Goal: Check status: Check status

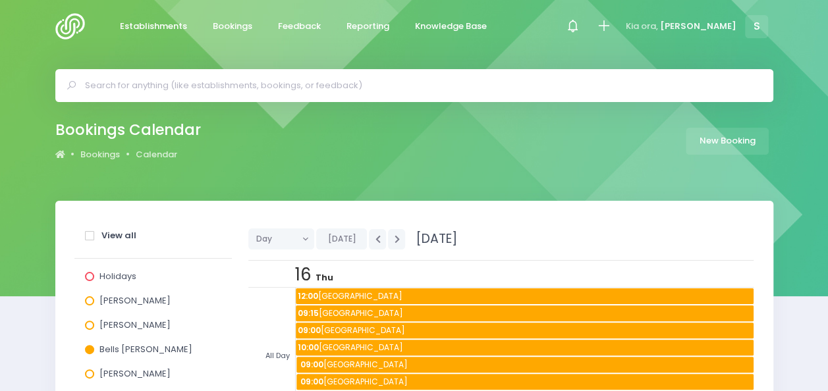
scroll to position [593, 0]
click at [470, 168] on div "Bookings Calendar Bookings Calendar New Booking" at bounding box center [414, 143] width 828 height 115
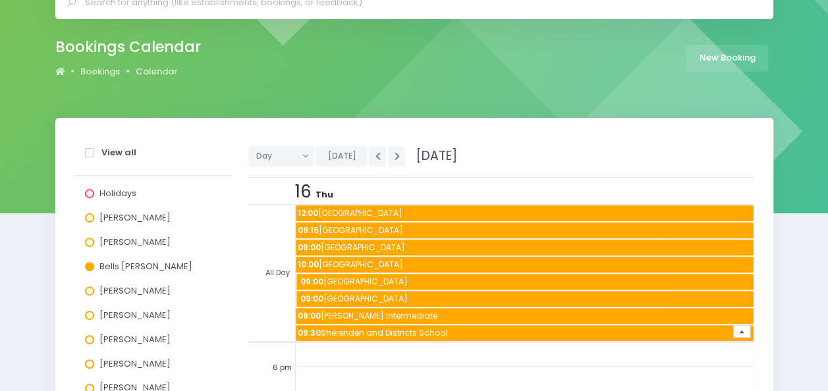
scroll to position [132, 0]
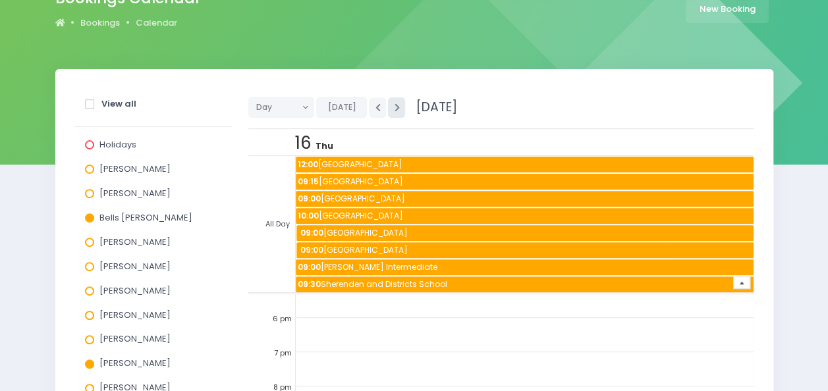
click at [389, 105] on button "button" at bounding box center [396, 107] width 17 height 20
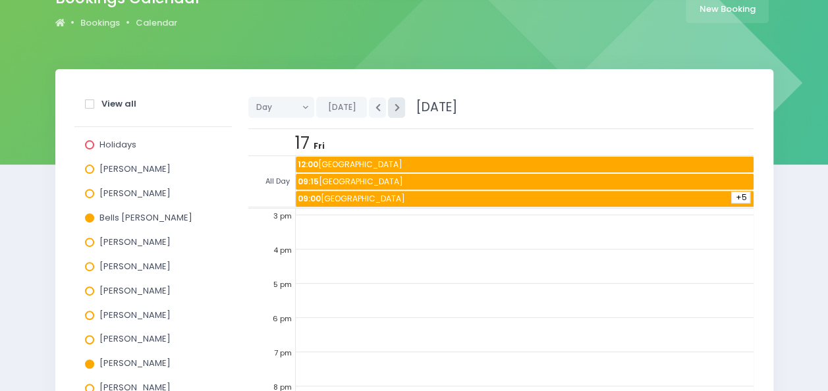
click at [389, 105] on button "button" at bounding box center [396, 107] width 17 height 20
click at [736, 197] on span "+5" at bounding box center [740, 198] width 19 height 12
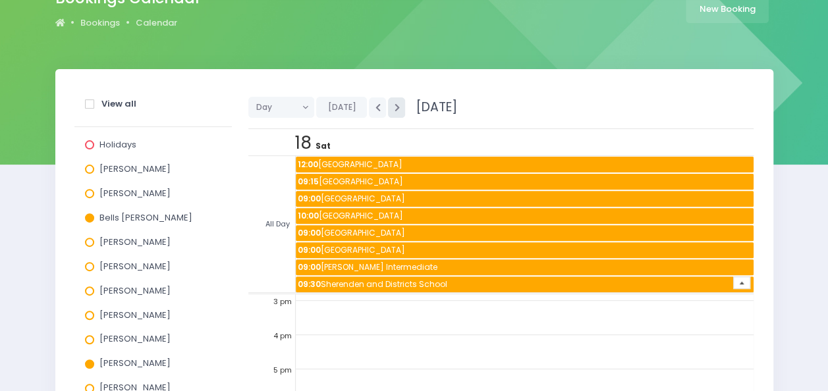
click at [394, 109] on icon "button" at bounding box center [396, 107] width 5 height 9
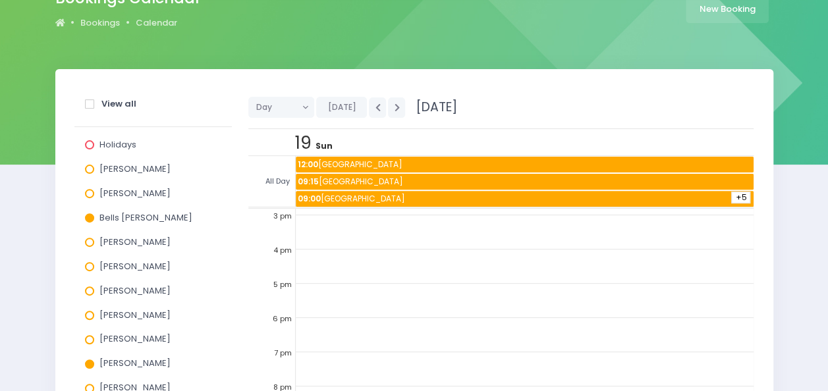
click at [733, 194] on span "+5" at bounding box center [740, 198] width 19 height 12
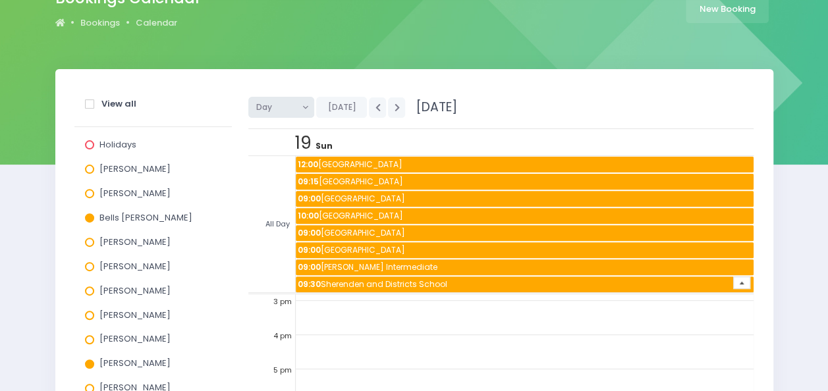
click at [308, 108] on button "Day" at bounding box center [281, 107] width 67 height 21
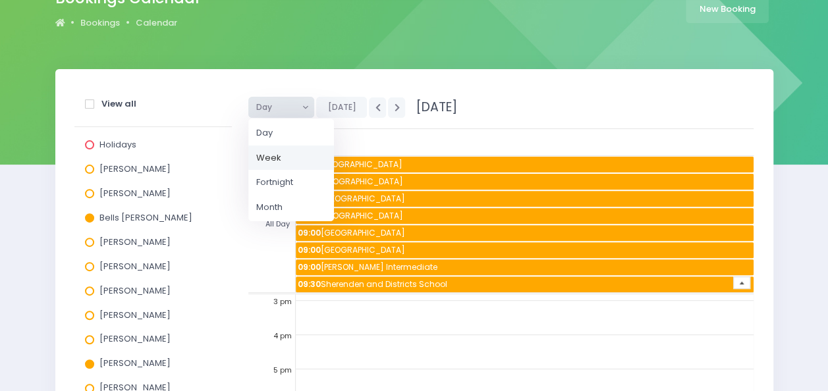
click at [286, 157] on link "Week" at bounding box center [291, 158] width 86 height 25
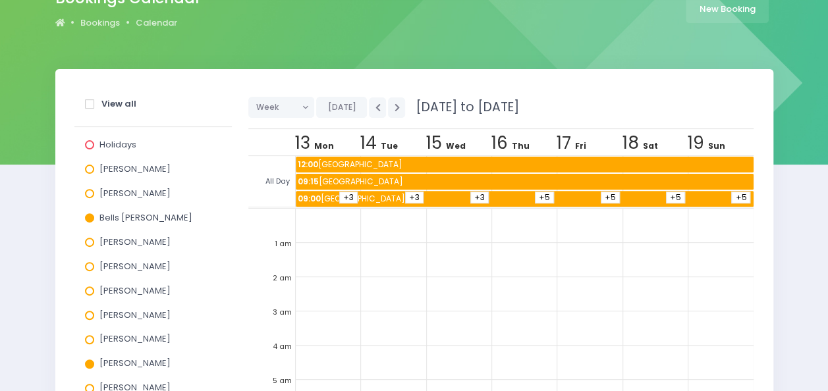
click at [734, 198] on span "+5" at bounding box center [740, 198] width 19 height 12
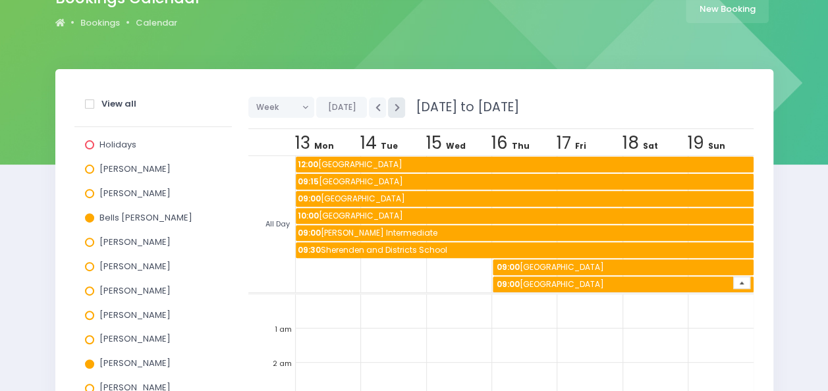
click at [394, 107] on icon "button" at bounding box center [396, 107] width 5 height 9
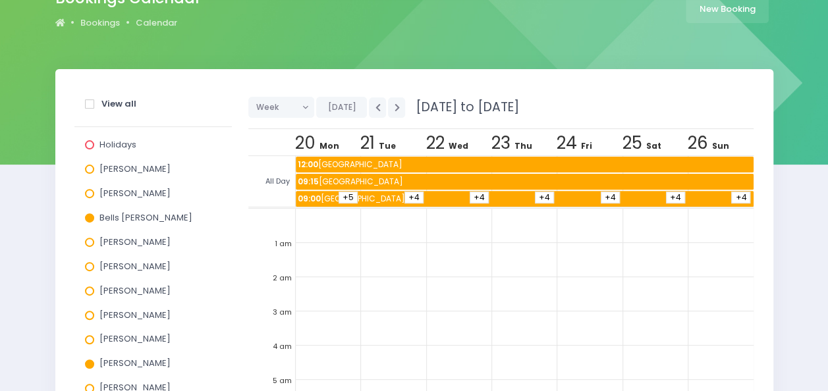
click at [731, 196] on span "+4" at bounding box center [740, 198] width 19 height 12
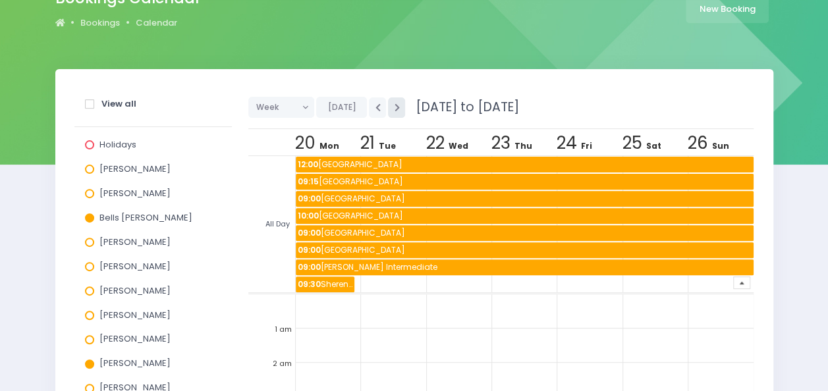
click at [394, 105] on icon "button" at bounding box center [396, 107] width 5 height 9
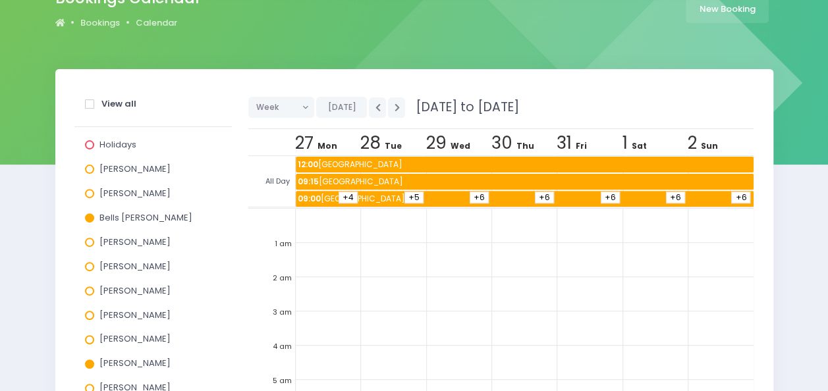
click at [731, 194] on span "+6" at bounding box center [740, 198] width 19 height 12
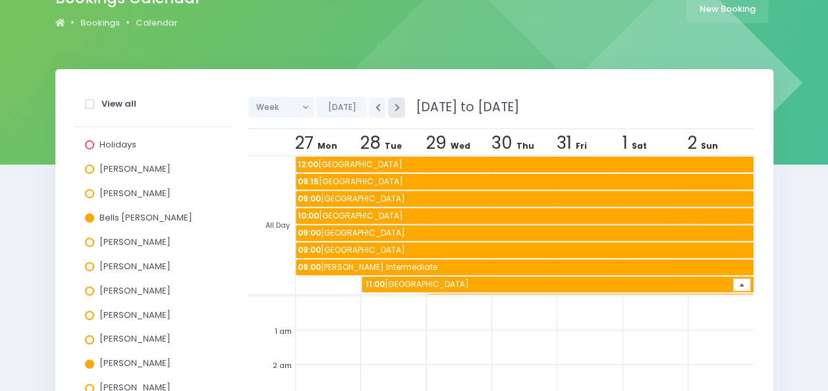
click at [396, 113] on button "button" at bounding box center [396, 107] width 17 height 20
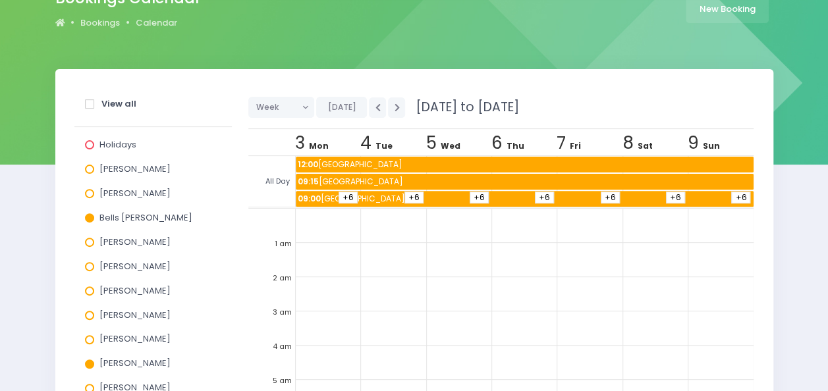
click at [739, 200] on span "+6" at bounding box center [740, 198] width 19 height 12
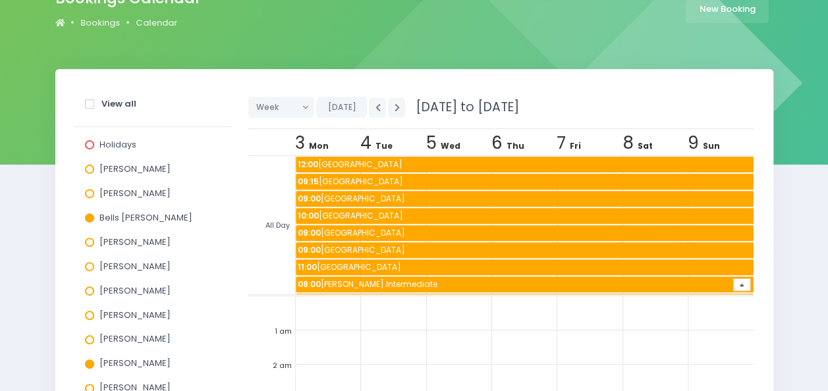
click at [377, 266] on span "11:00 [GEOGRAPHIC_DATA]" at bounding box center [525, 267] width 458 height 16
click at [362, 261] on span "11:00 [GEOGRAPHIC_DATA]" at bounding box center [525, 267] width 458 height 16
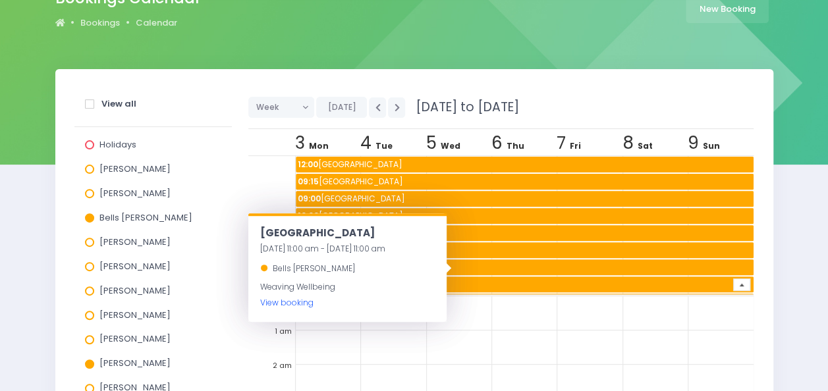
click at [294, 300] on link "View booking" at bounding box center [286, 302] width 53 height 11
click at [788, 216] on div "View all Holidays [PERSON_NAME] [PERSON_NAME] [PERSON_NAME] [PERSON_NAME] [PERS…" at bounding box center [414, 306] width 751 height 475
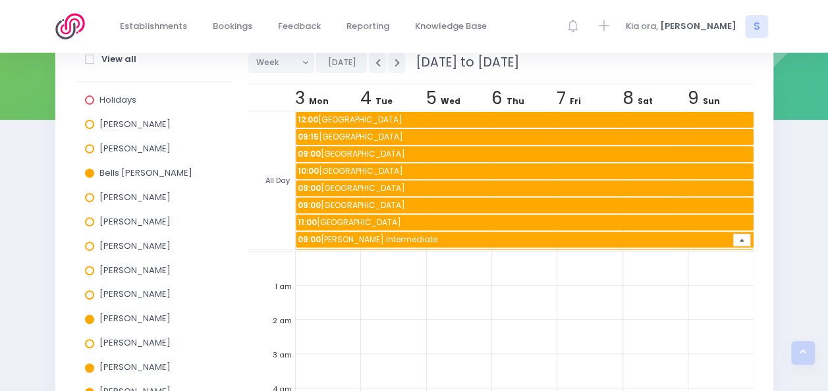
scroll to position [146, 0]
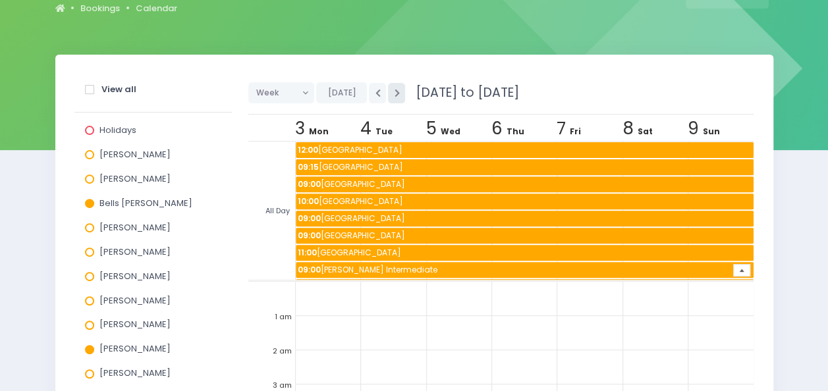
click at [394, 96] on icon "button" at bounding box center [396, 93] width 5 height 9
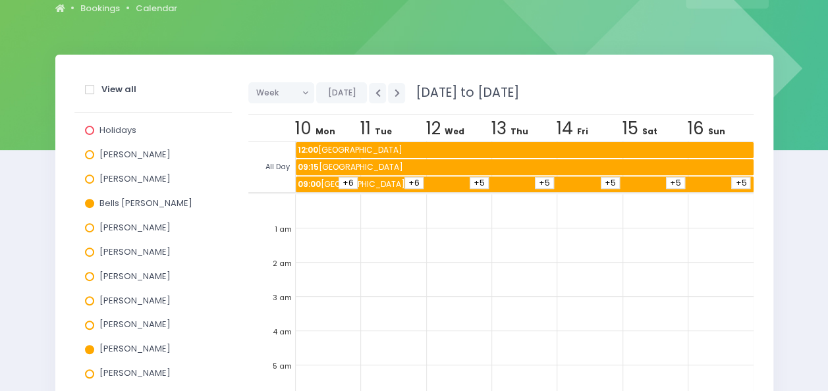
click at [731, 180] on span "+5" at bounding box center [740, 183] width 19 height 12
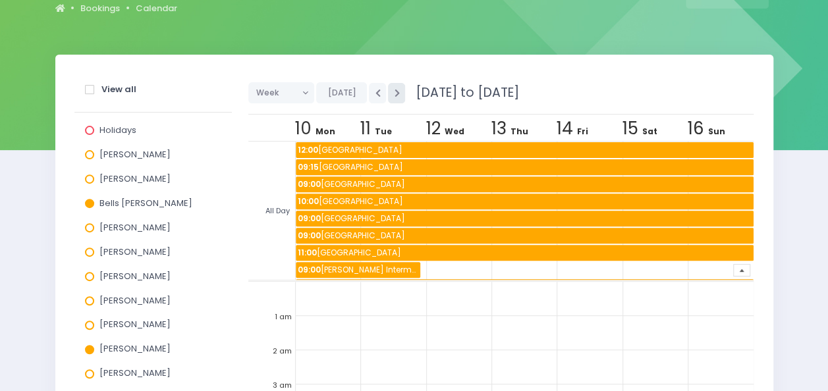
click at [394, 92] on icon "button" at bounding box center [396, 93] width 5 height 9
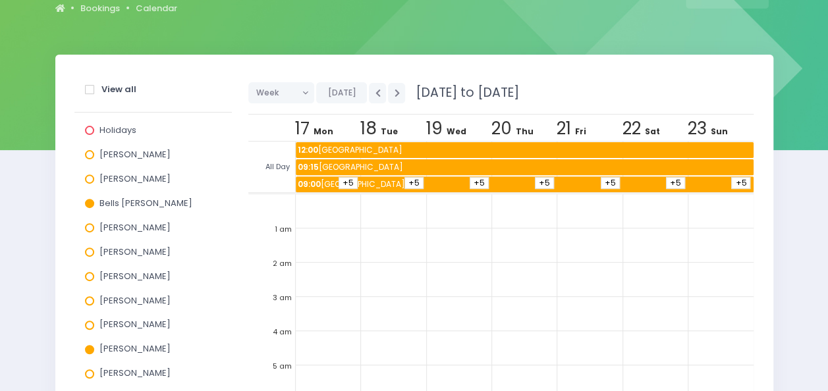
click at [738, 182] on span "+5" at bounding box center [740, 183] width 19 height 12
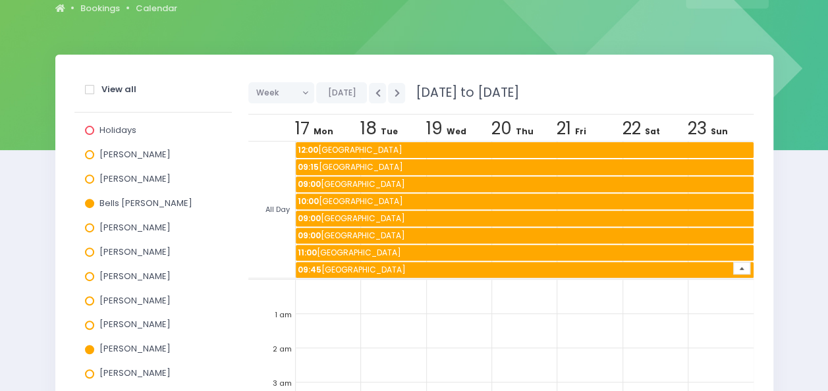
click at [416, 167] on span "09:15 [GEOGRAPHIC_DATA]" at bounding box center [525, 167] width 458 height 16
click at [479, 148] on span "12:00 [GEOGRAPHIC_DATA]" at bounding box center [525, 150] width 458 height 16
click at [477, 183] on span "09:00 [GEOGRAPHIC_DATA]" at bounding box center [525, 184] width 458 height 16
click at [466, 200] on span "10:00 [GEOGRAPHIC_DATA]" at bounding box center [525, 202] width 458 height 16
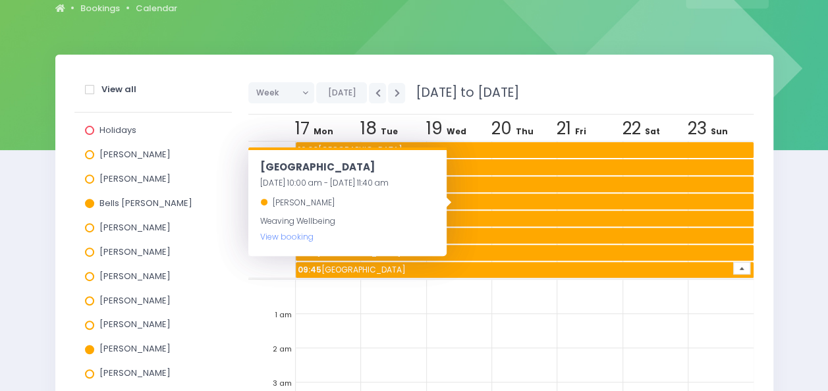
click at [465, 213] on span "09:00 [GEOGRAPHIC_DATA]" at bounding box center [525, 219] width 458 height 16
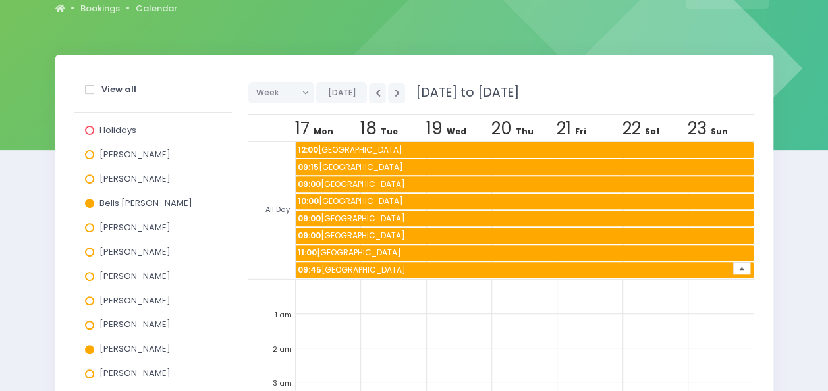
click at [466, 233] on span "09:00 [GEOGRAPHIC_DATA]" at bounding box center [525, 236] width 458 height 16
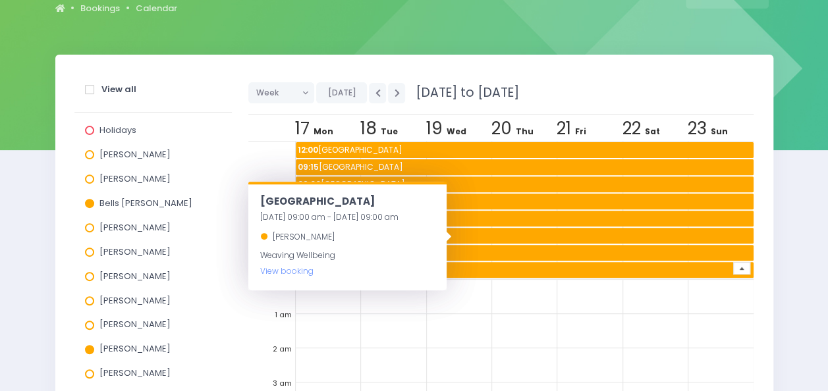
click at [472, 252] on span "11:00 [GEOGRAPHIC_DATA]" at bounding box center [525, 253] width 458 height 16
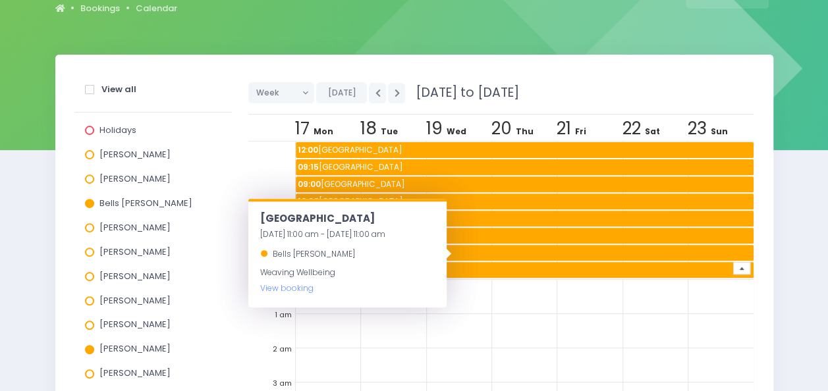
click at [473, 267] on span "09:45 [GEOGRAPHIC_DATA]" at bounding box center [525, 270] width 458 height 16
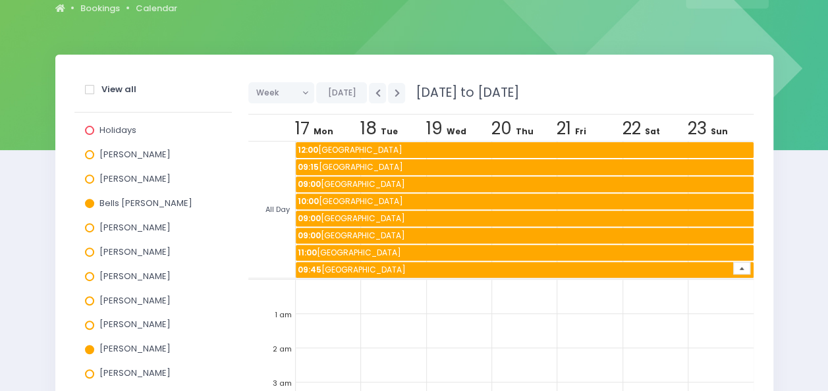
click at [394, 94] on icon "button" at bounding box center [396, 93] width 5 height 9
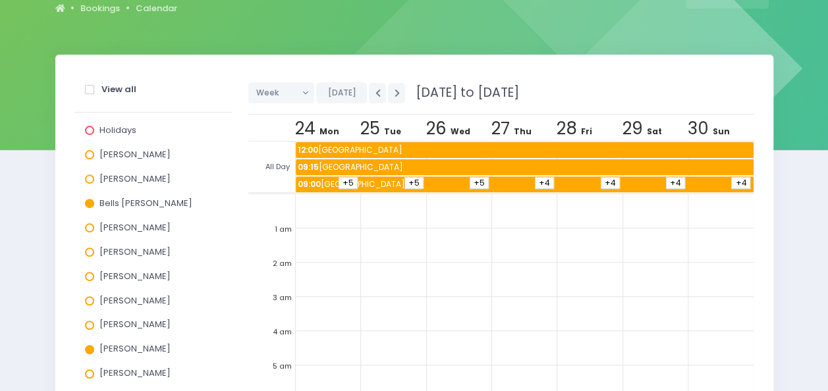
click at [737, 180] on span "+4" at bounding box center [740, 183] width 19 height 12
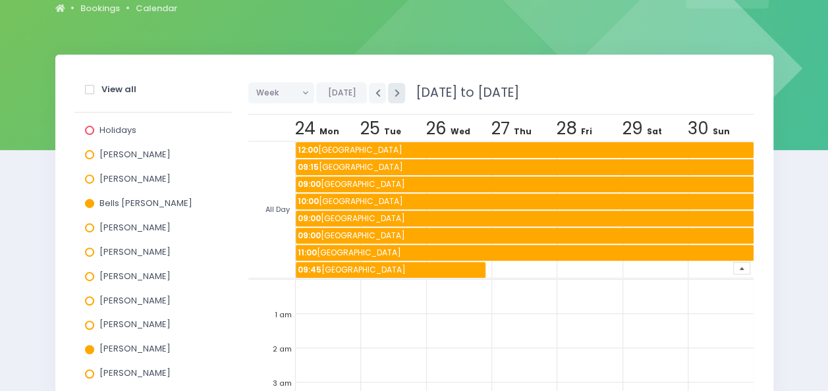
click at [389, 88] on button "button" at bounding box center [396, 93] width 17 height 20
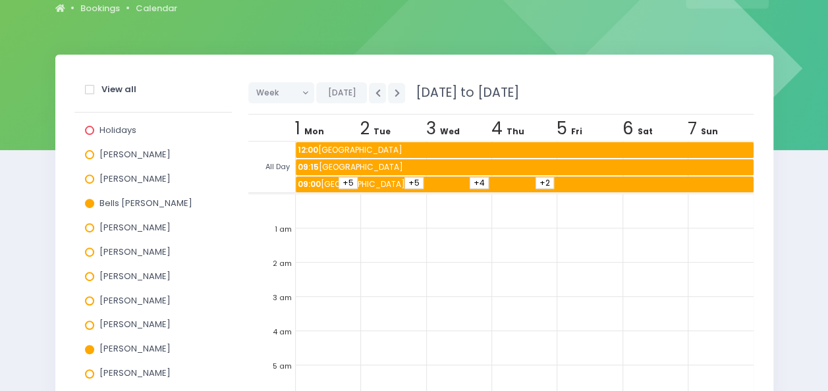
click at [544, 178] on span "+2" at bounding box center [544, 183] width 18 height 12
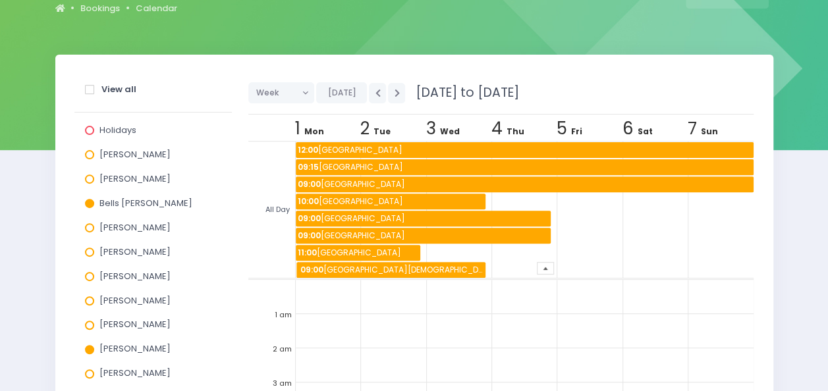
click at [350, 267] on span "09:00 [GEOGRAPHIC_DATA][DEMOGRAPHIC_DATA] ([GEOGRAPHIC_DATA])" at bounding box center [391, 270] width 187 height 16
click at [357, 249] on span "11:00 [GEOGRAPHIC_DATA]" at bounding box center [358, 253] width 124 height 16
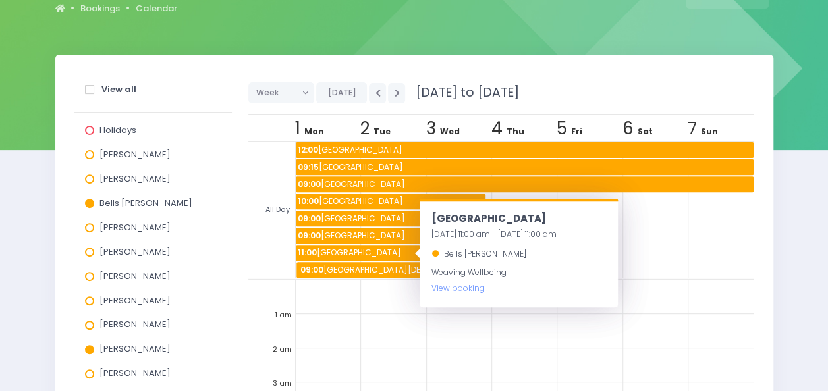
click at [364, 195] on span "10:00 [GEOGRAPHIC_DATA]" at bounding box center [391, 202] width 190 height 16
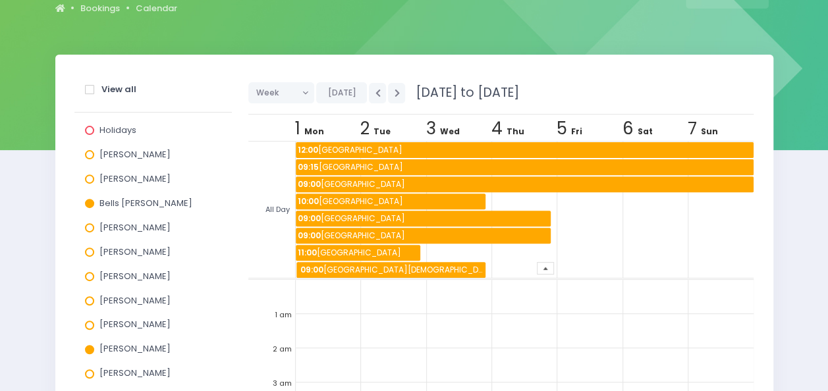
click at [367, 144] on span "12:00 [GEOGRAPHIC_DATA]" at bounding box center [525, 150] width 458 height 16
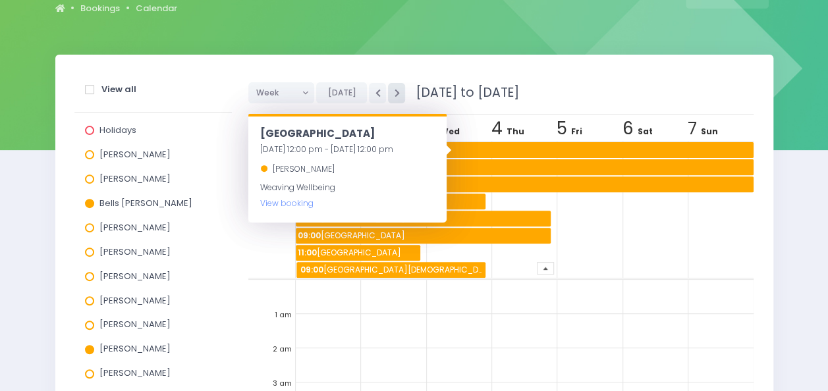
click at [394, 89] on icon "button" at bounding box center [396, 93] width 5 height 9
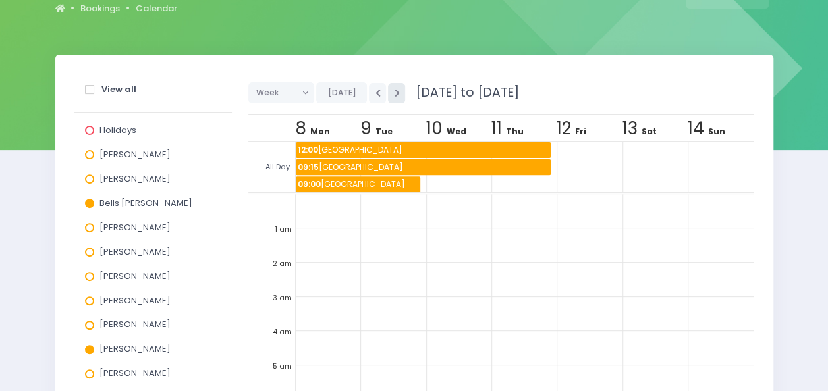
click at [396, 94] on button "button" at bounding box center [396, 93] width 17 height 20
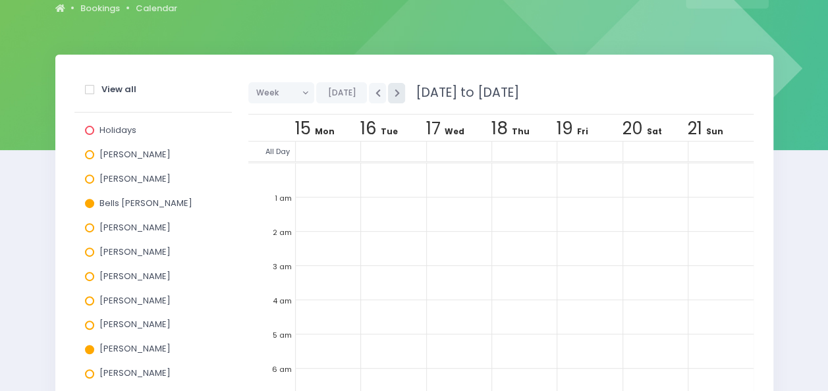
click at [396, 94] on button "button" at bounding box center [396, 93] width 17 height 20
click at [375, 89] on icon "button" at bounding box center [377, 93] width 5 height 9
click at [390, 85] on button "button" at bounding box center [396, 93] width 17 height 20
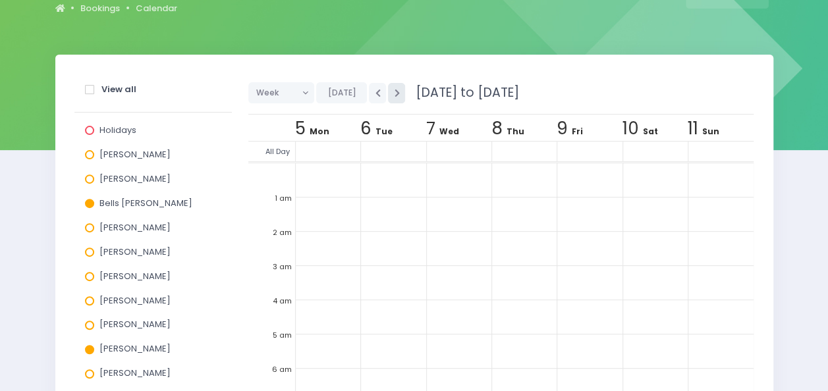
click at [390, 85] on button "button" at bounding box center [396, 93] width 17 height 20
click at [375, 93] on icon "button" at bounding box center [377, 93] width 5 height 9
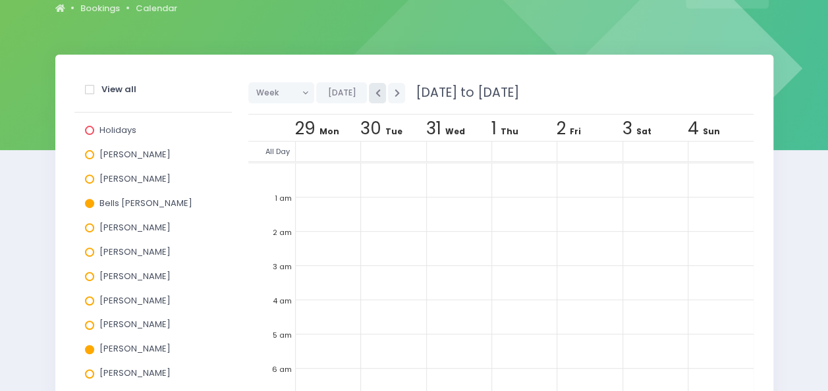
click at [375, 93] on icon "button" at bounding box center [377, 93] width 5 height 9
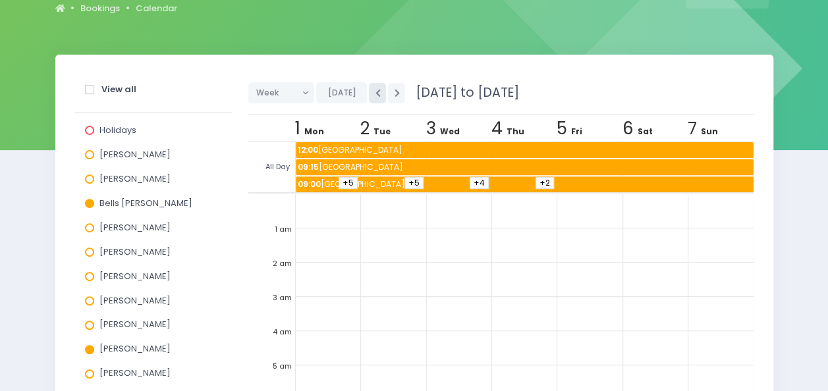
click at [375, 93] on icon "button" at bounding box center [377, 93] width 5 height 9
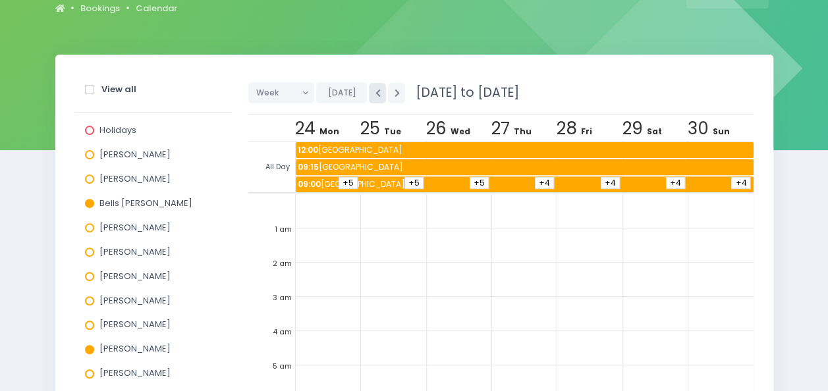
click at [375, 93] on icon "button" at bounding box center [377, 93] width 5 height 9
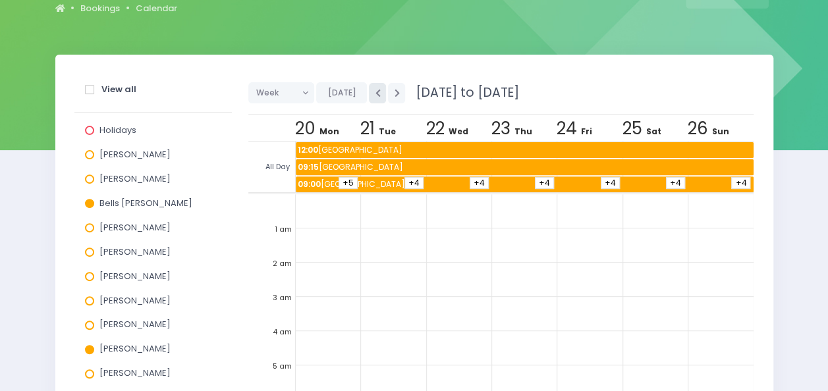
click at [375, 92] on icon "button" at bounding box center [377, 93] width 5 height 9
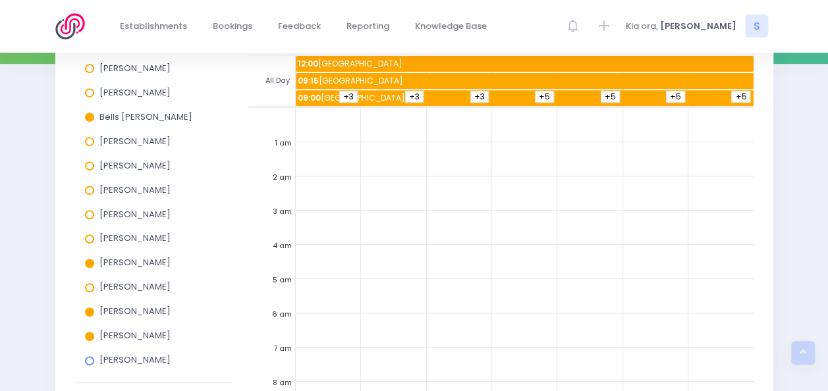
scroll to position [212, 0]
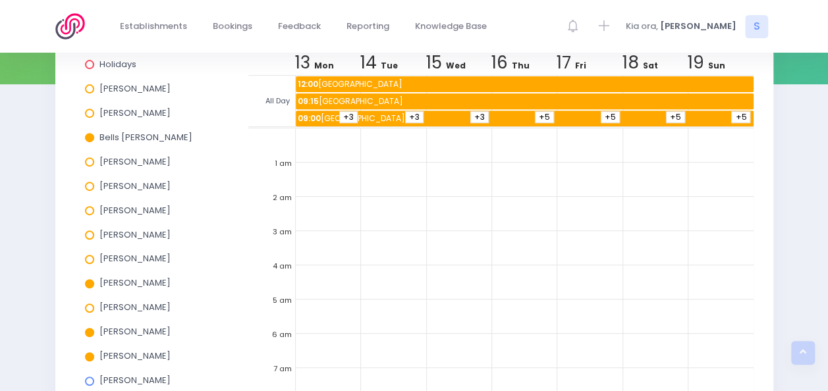
click at [90, 208] on span at bounding box center [89, 210] width 9 height 9
click at [0, 0] on input "[PERSON_NAME]" at bounding box center [0, 0] width 0 height 0
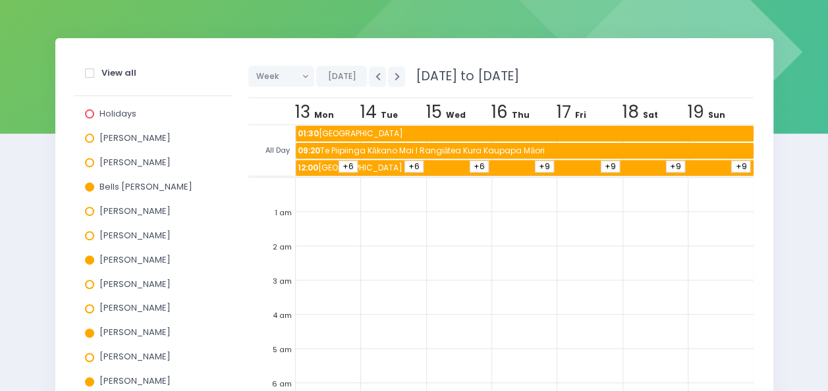
scroll to position [146, 0]
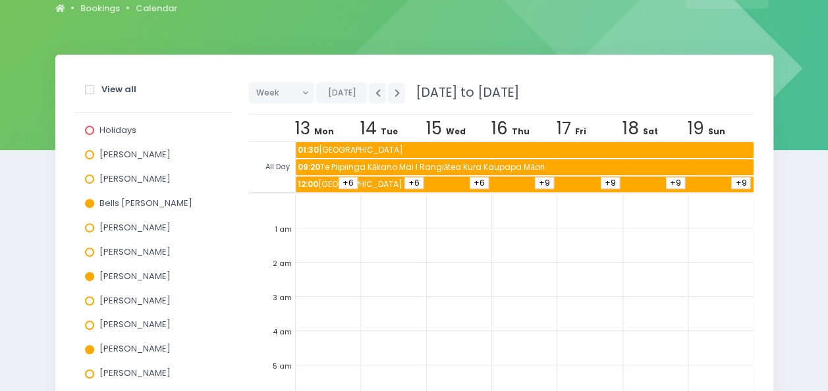
drag, startPoint x: 739, startPoint y: 182, endPoint x: 730, endPoint y: 182, distance: 9.2
click at [731, 182] on span "+9" at bounding box center [740, 183] width 19 height 12
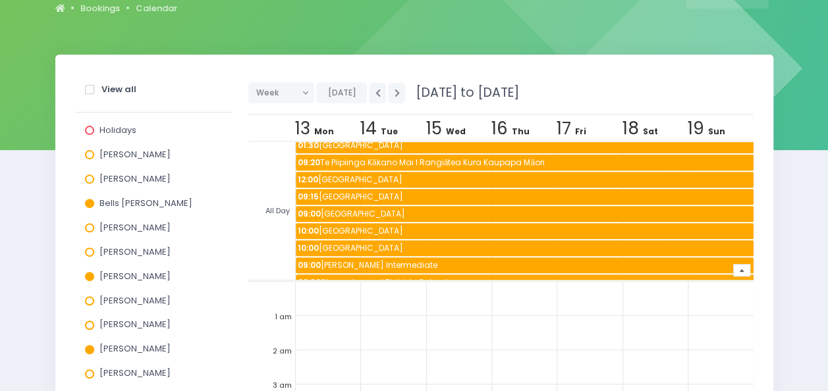
scroll to position [66, 0]
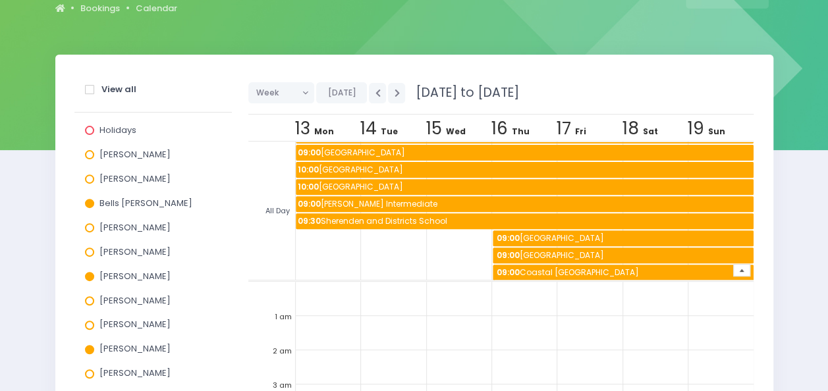
click at [575, 269] on span "09:00 [GEOGRAPHIC_DATA]" at bounding box center [624, 273] width 259 height 16
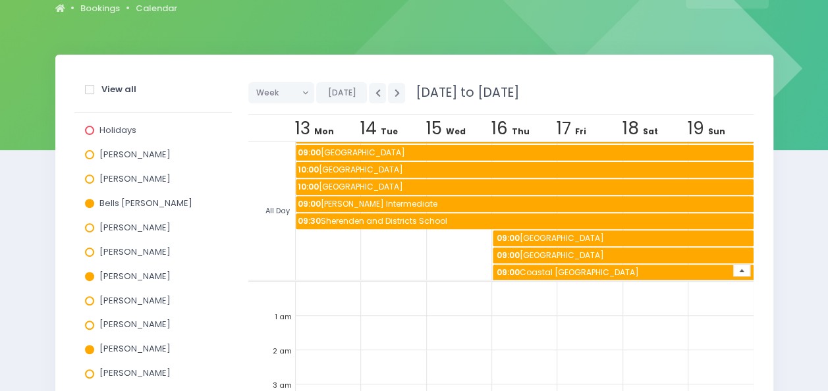
scroll to position [0, 0]
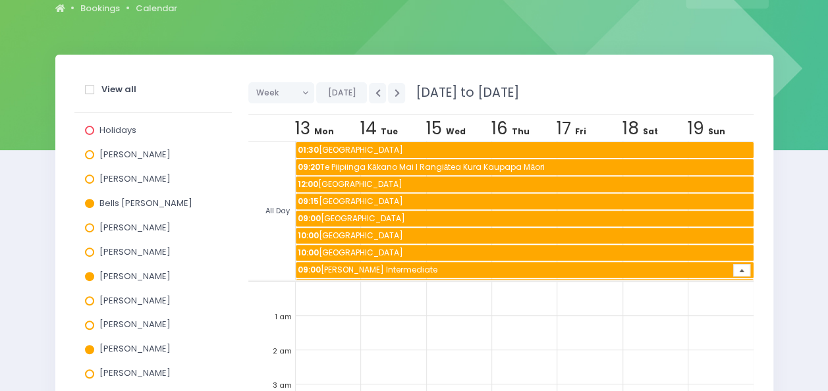
click at [395, 148] on span "01:30 [GEOGRAPHIC_DATA]" at bounding box center [525, 150] width 458 height 16
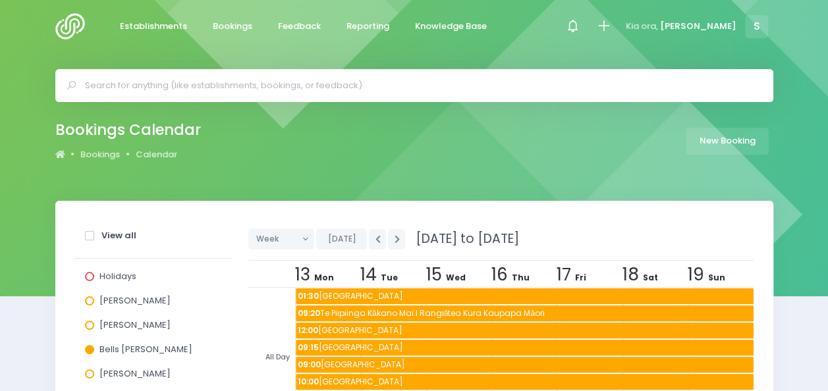
scroll to position [66, 0]
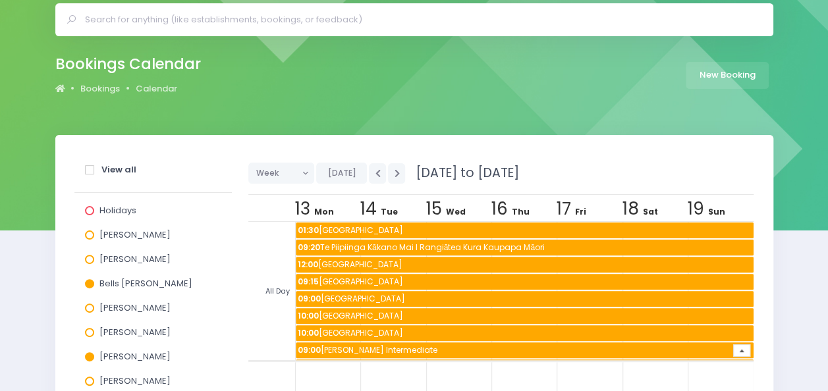
click at [269, 85] on div "Bookings Calendar Bookings Calendar New Booking" at bounding box center [414, 75] width 751 height 48
click at [385, 90] on div "Bookings Calendar Bookings Calendar New Booking" at bounding box center [414, 75] width 751 height 48
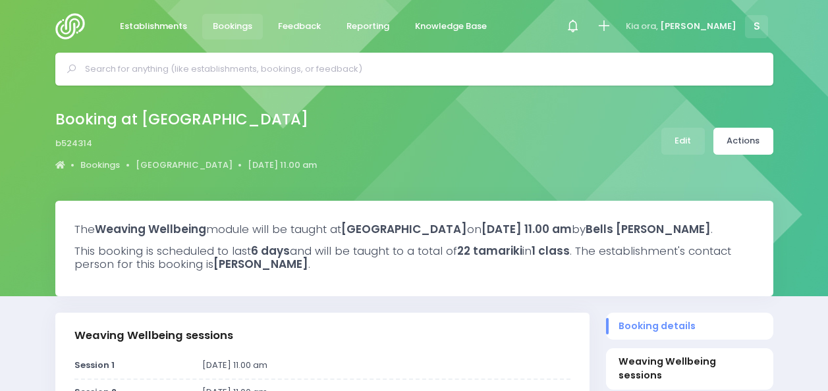
select select "5"
